Goal: Navigation & Orientation: Find specific page/section

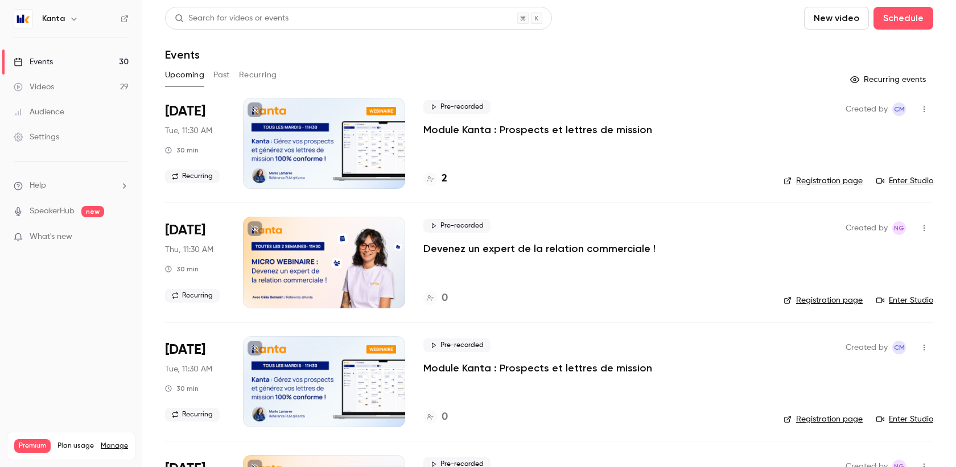
click at [433, 182] on icon at bounding box center [430, 179] width 7 height 7
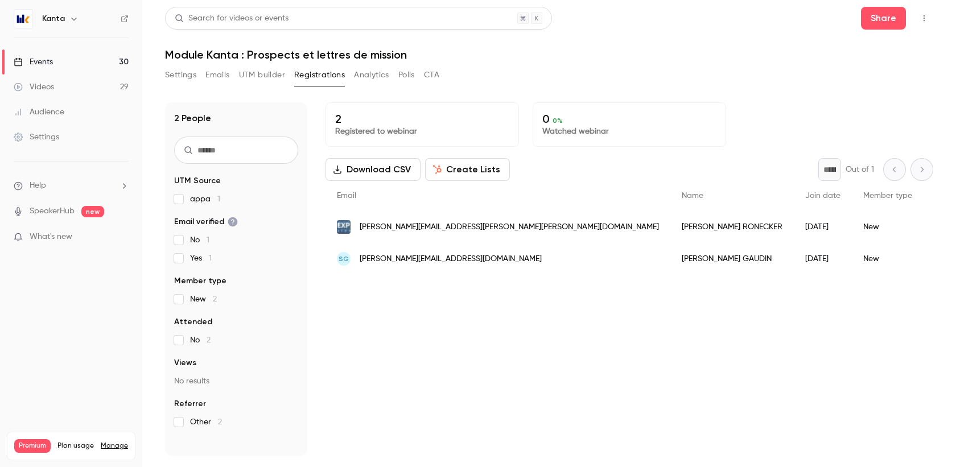
click at [56, 57] on link "Events 30" at bounding box center [71, 61] width 142 height 25
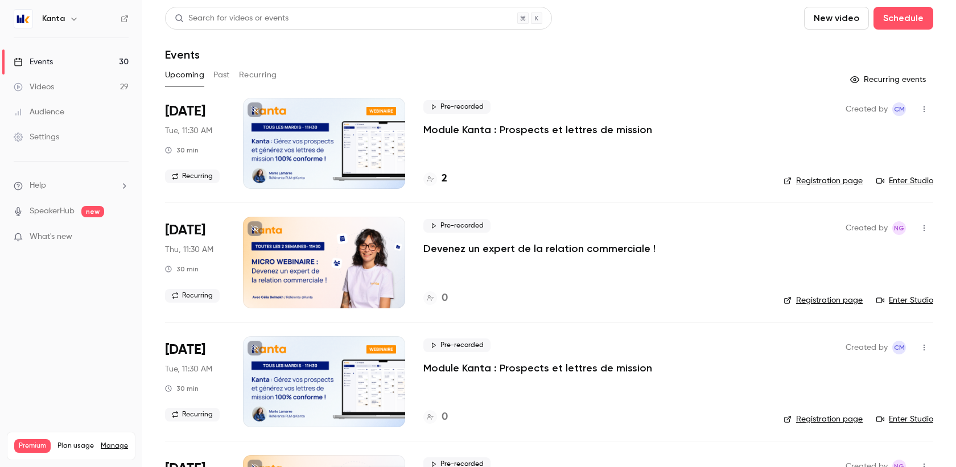
scroll to position [25, 0]
